Goal: Task Accomplishment & Management: Use online tool/utility

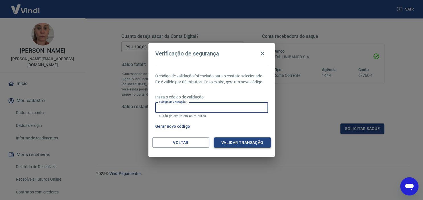
click at [235, 144] on button "Validar transação" at bounding box center [242, 143] width 57 height 11
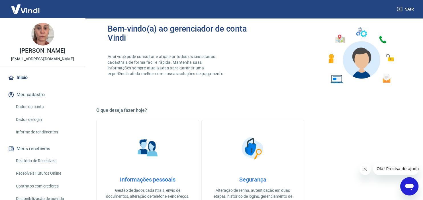
scroll to position [30, 0]
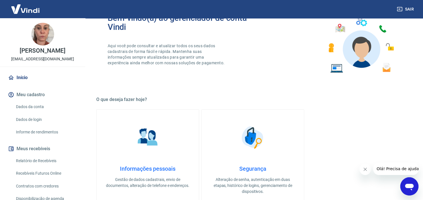
click at [369, 170] on button "Fechar mensagem da empresa" at bounding box center [365, 169] width 11 height 11
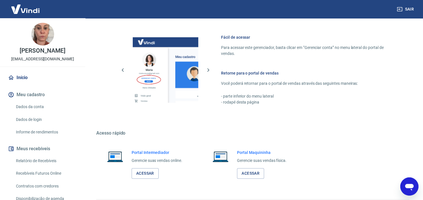
scroll to position [255, 0]
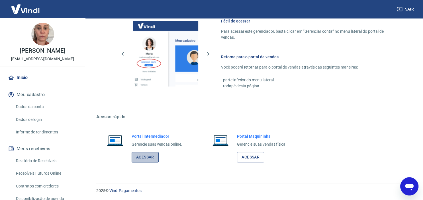
click at [146, 157] on link "Acessar" at bounding box center [145, 157] width 27 height 11
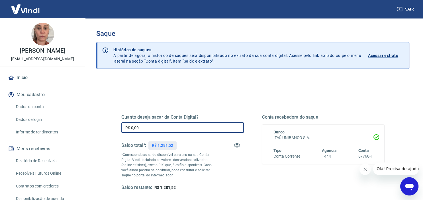
drag, startPoint x: 158, startPoint y: 129, endPoint x: 58, endPoint y: 128, distance: 100.3
click at [121, 128] on input "R$ 0,00" at bounding box center [182, 128] width 123 height 11
type input "R$ 1.100,00"
click at [366, 170] on icon "Fechar mensagem da empresa" at bounding box center [365, 169] width 5 height 5
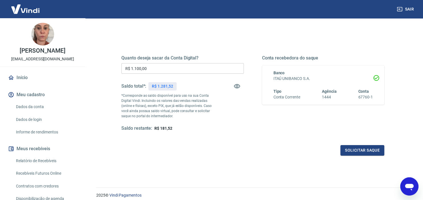
scroll to position [60, 0]
click at [373, 147] on button "Solicitar saque" at bounding box center [363, 150] width 44 height 11
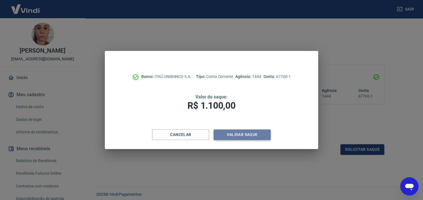
click at [241, 131] on button "Validar saque" at bounding box center [242, 135] width 57 height 11
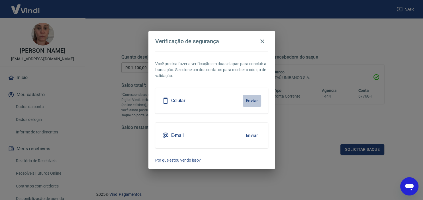
click at [255, 100] on button "Enviar" at bounding box center [252, 101] width 19 height 12
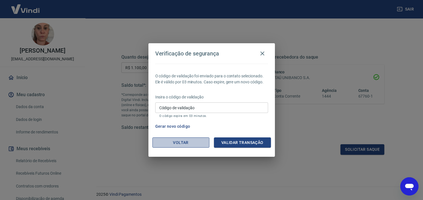
click at [166, 140] on button "Voltar" at bounding box center [181, 143] width 57 height 11
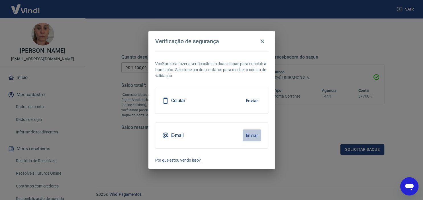
click at [249, 134] on button "Enviar" at bounding box center [252, 136] width 19 height 12
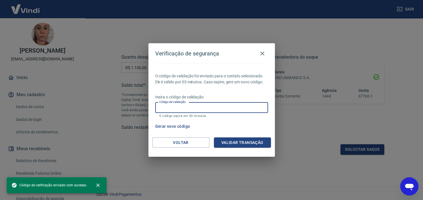
click at [218, 104] on input "Código de validação" at bounding box center [211, 108] width 113 height 11
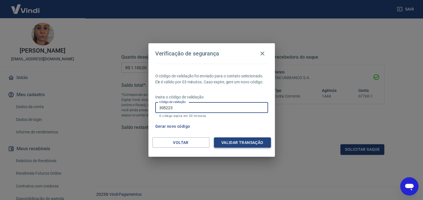
type input "305223"
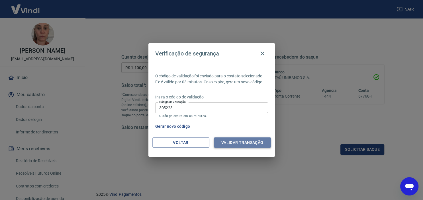
click at [233, 141] on button "Validar transação" at bounding box center [242, 143] width 57 height 11
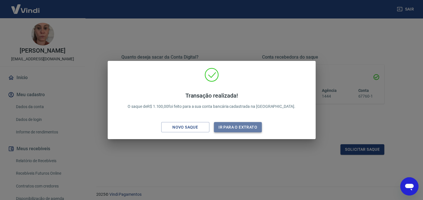
click at [228, 126] on button "Ir para o extrato" at bounding box center [238, 127] width 48 height 11
